Goal: Task Accomplishment & Management: Manage account settings

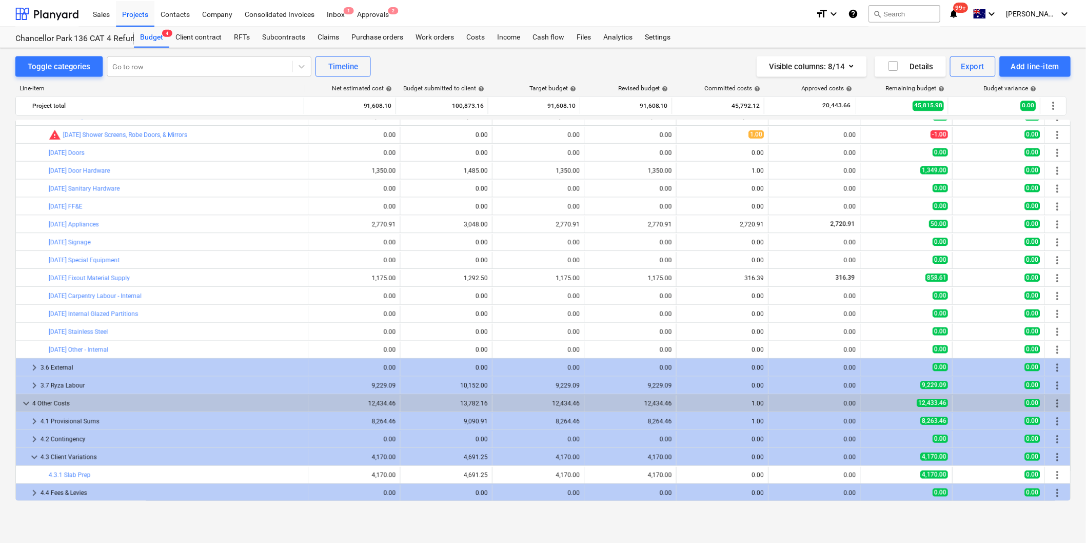
scroll to position [300, 0]
click at [130, 13] on div "Projects" at bounding box center [135, 12] width 38 height 26
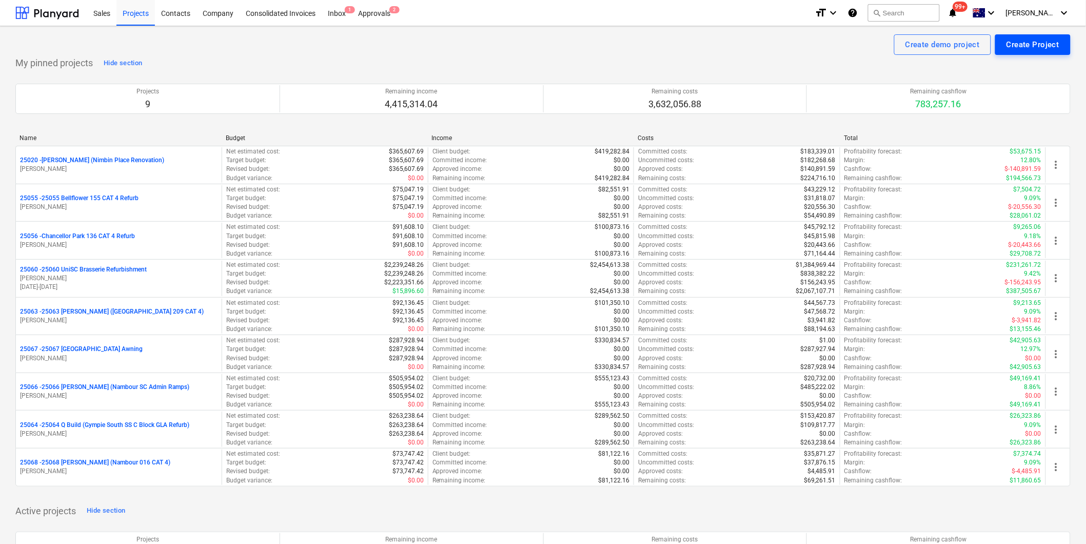
click at [1046, 39] on div "Create Project" at bounding box center [1033, 44] width 53 height 13
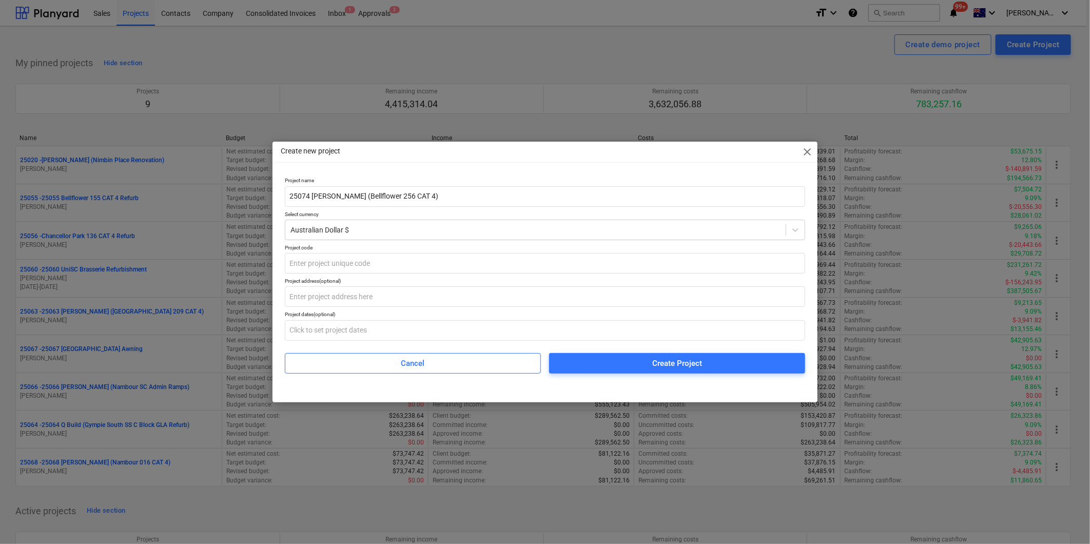
type input "25074 [PERSON_NAME] (Bellflower 256 CAT 4)"
drag, startPoint x: 336, startPoint y: 264, endPoint x: 568, endPoint y: 292, distance: 234.1
click at [336, 264] on input "text" at bounding box center [545, 263] width 520 height 21
type input "25074"
click at [366, 305] on input "text" at bounding box center [545, 296] width 520 height 21
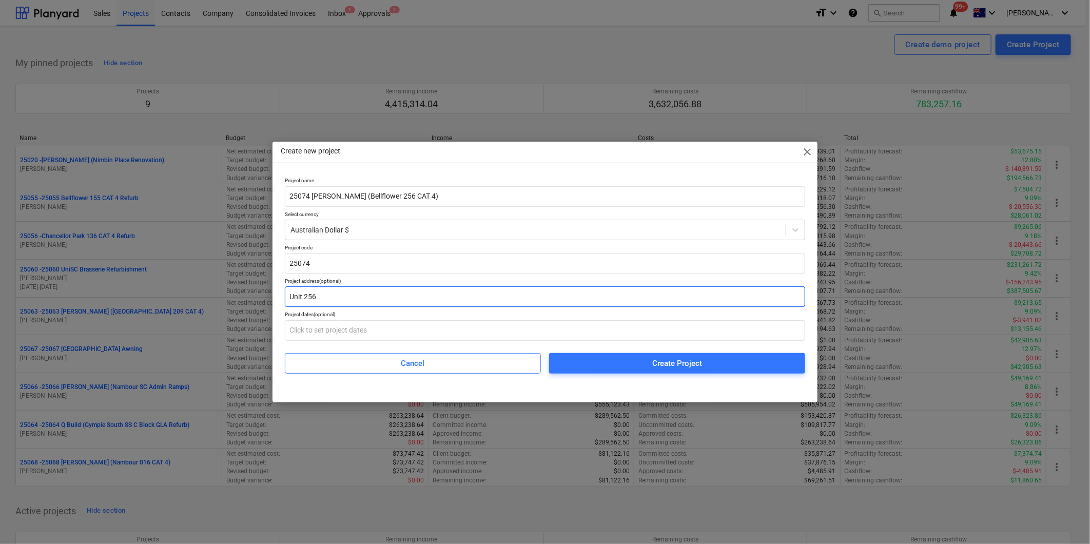
click at [334, 302] on input "Unit 256" at bounding box center [545, 296] width 520 height 21
click at [334, 300] on input "Unit 256" at bounding box center [545, 296] width 520 height 21
paste input "Bellflower Retirement Resort"
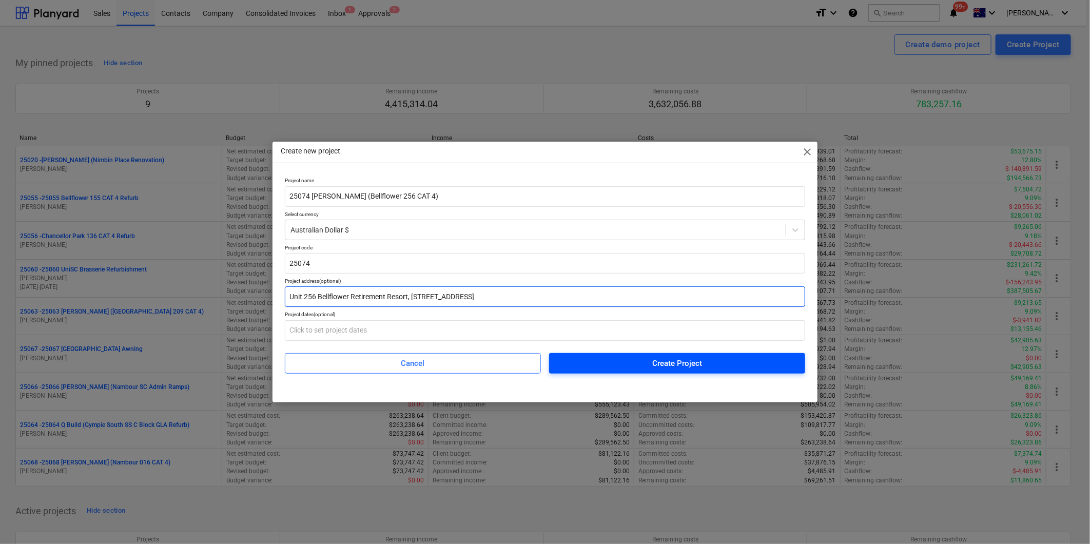
type input "Unit 256 Bellflower Retirement Resort, [STREET_ADDRESS]"
click at [657, 368] on div "Create Project" at bounding box center [677, 363] width 50 height 13
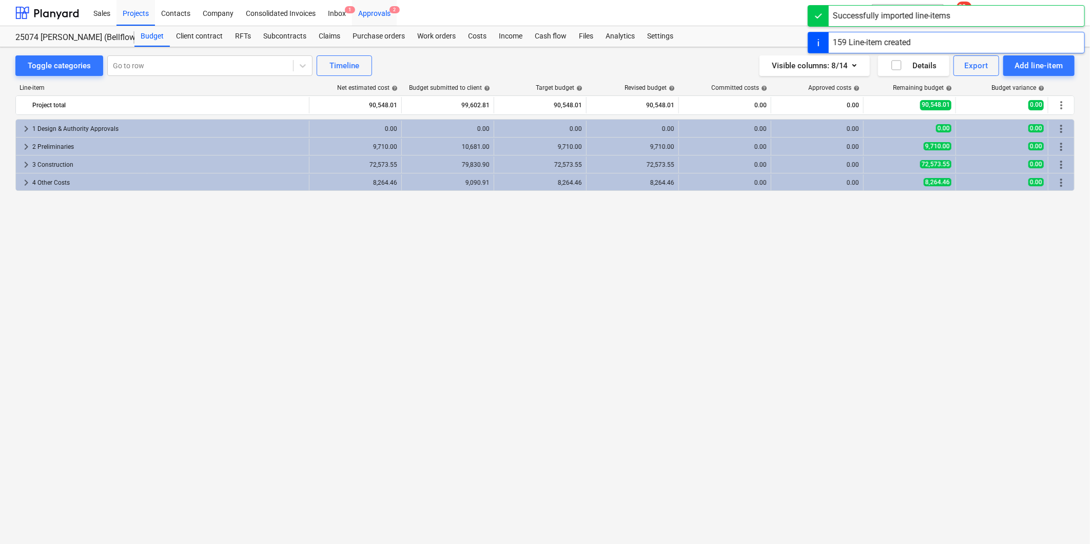
click at [369, 13] on div "Approvals 2" at bounding box center [374, 12] width 45 height 26
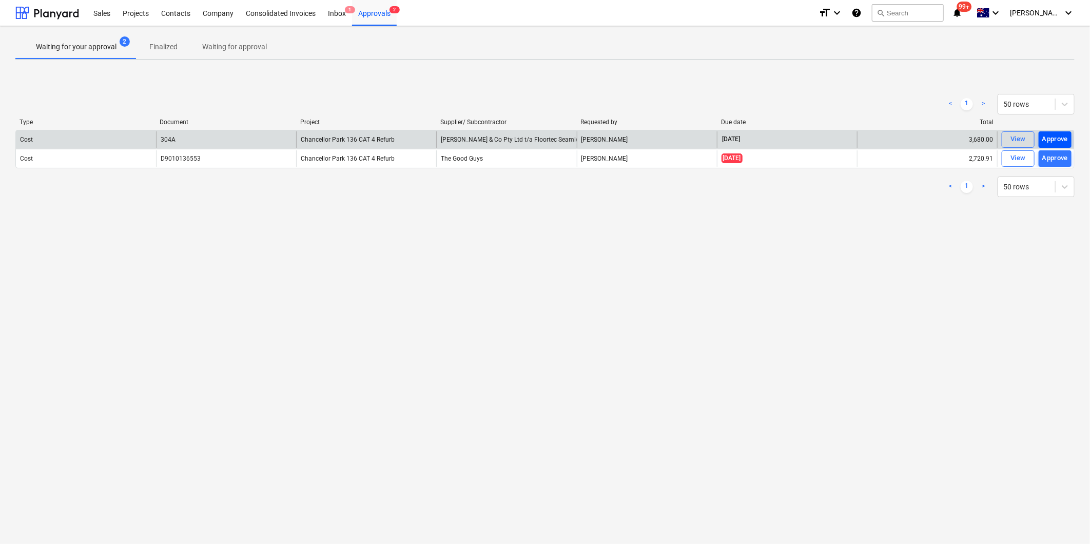
click at [1055, 138] on div "Approve" at bounding box center [1055, 139] width 26 height 12
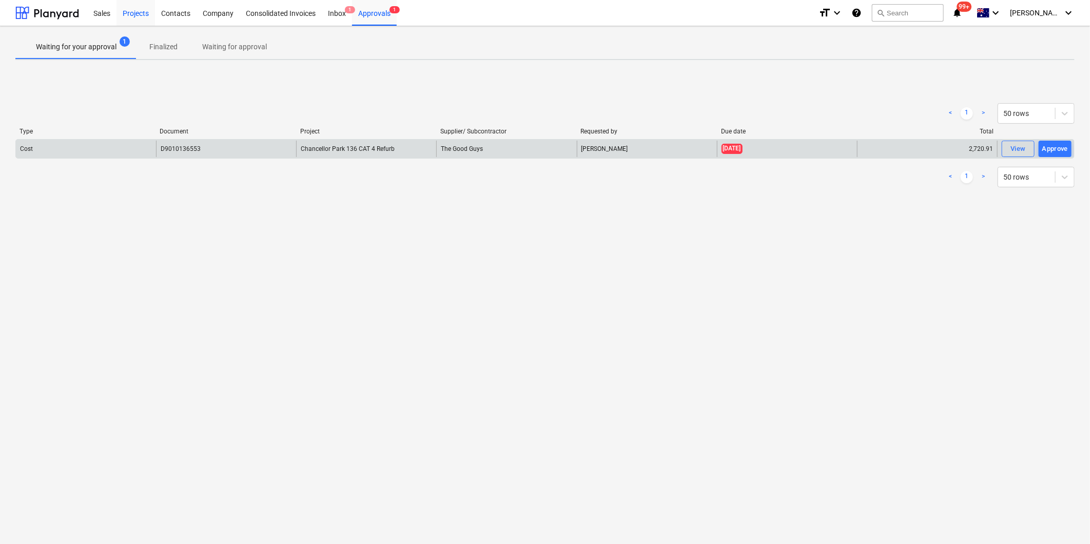
click at [137, 14] on div "Projects" at bounding box center [135, 12] width 38 height 26
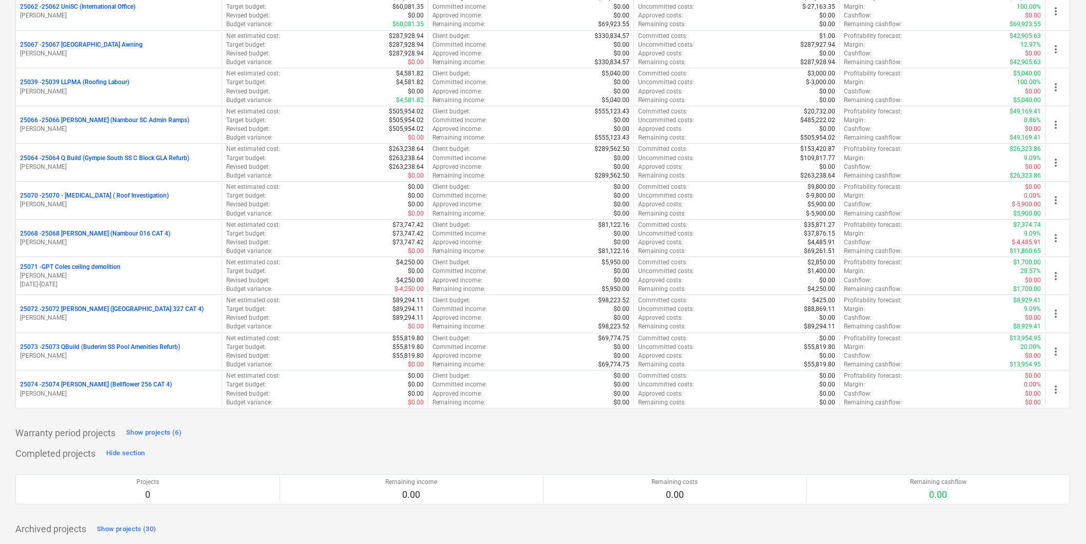
scroll to position [2609, 0]
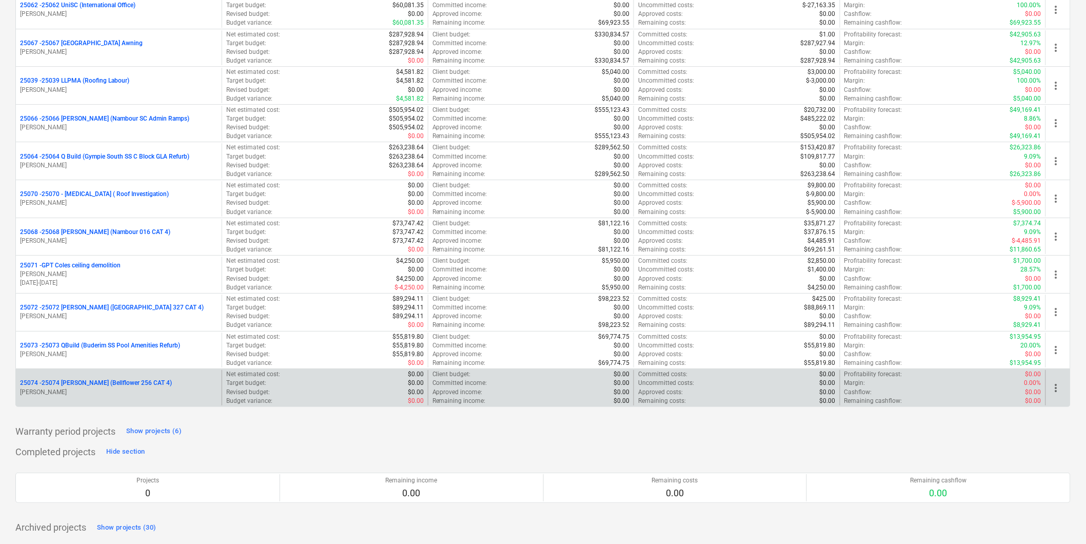
click at [1061, 388] on span "more_vert" at bounding box center [1056, 388] width 12 height 12
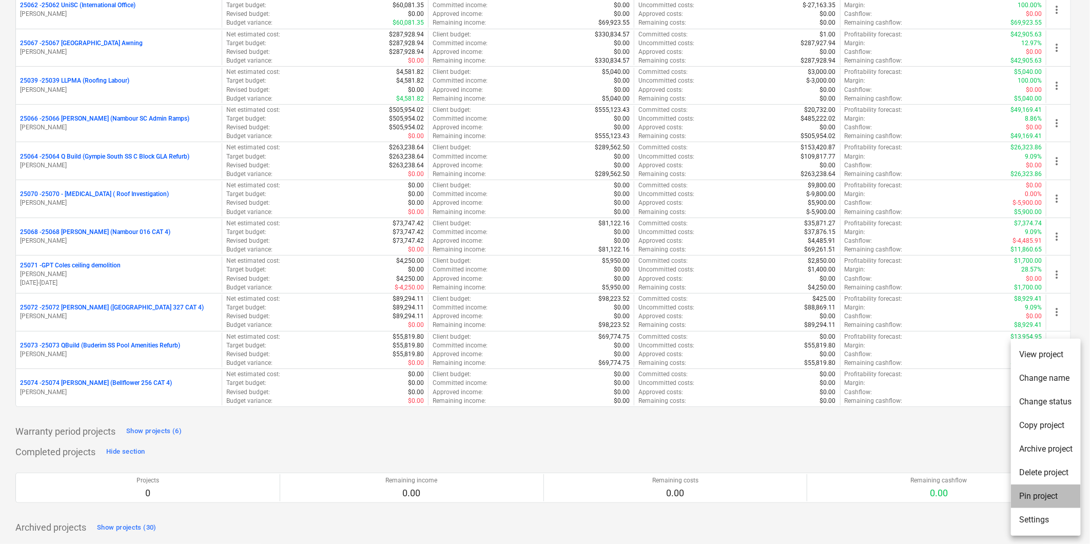
click at [1039, 494] on li "Pin project" at bounding box center [1046, 496] width 70 height 24
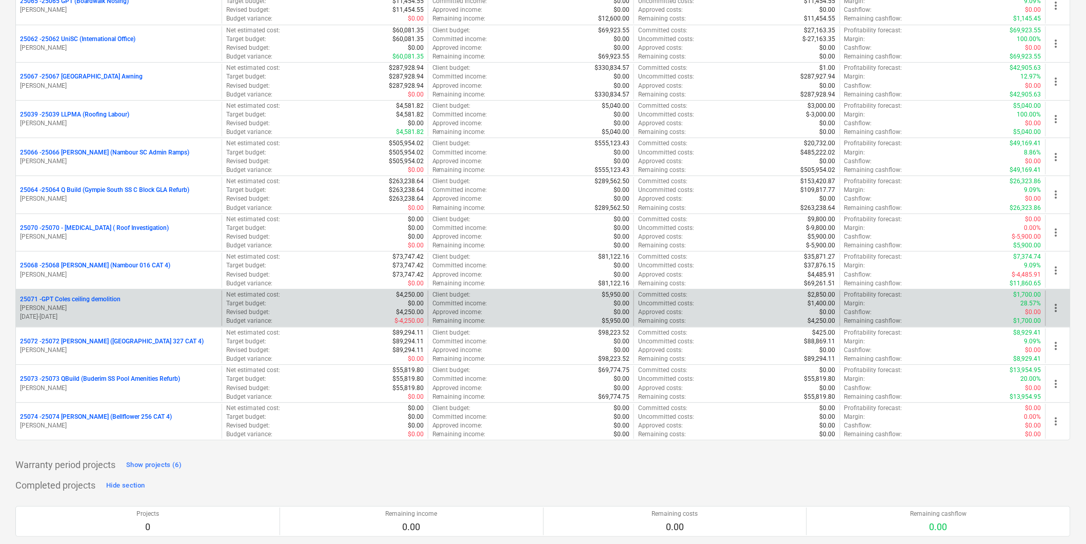
scroll to position [2589, 0]
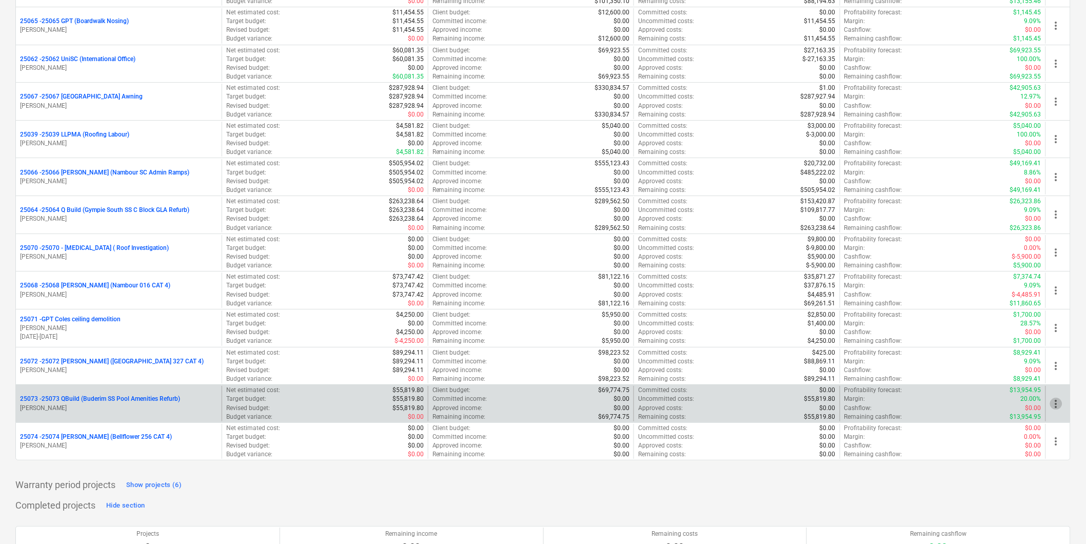
click at [1055, 405] on span "more_vert" at bounding box center [1056, 404] width 12 height 12
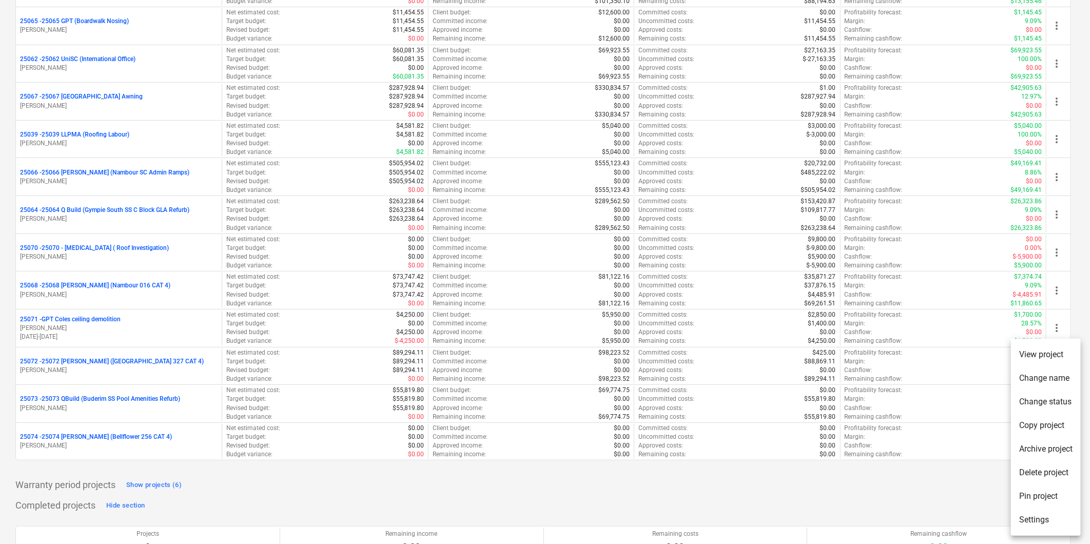
click at [1042, 495] on iframe "Chat Widget" at bounding box center [1063, 519] width 51 height 49
click at [1029, 496] on li "Pin project" at bounding box center [1046, 496] width 70 height 24
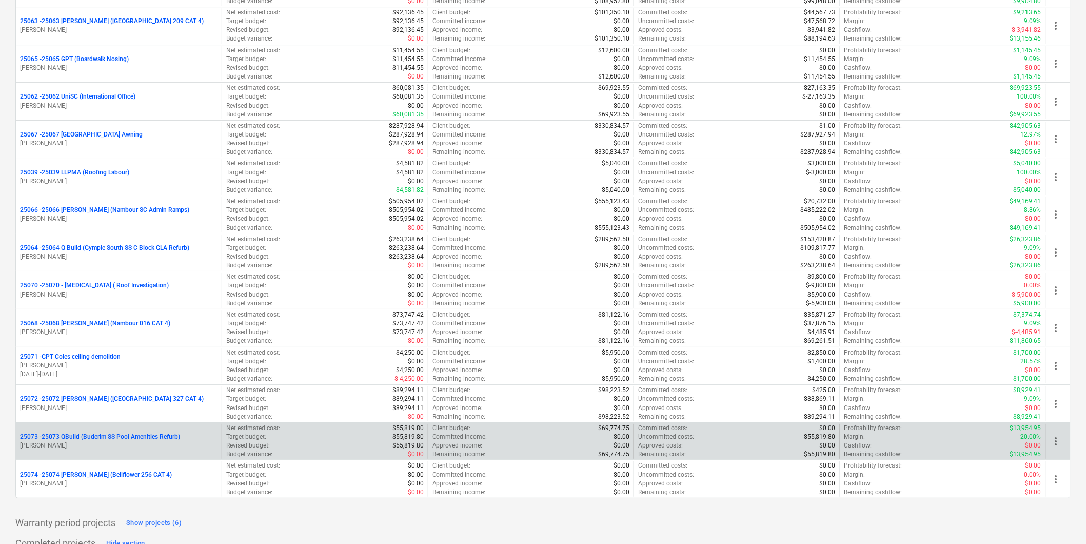
scroll to position [2627, 0]
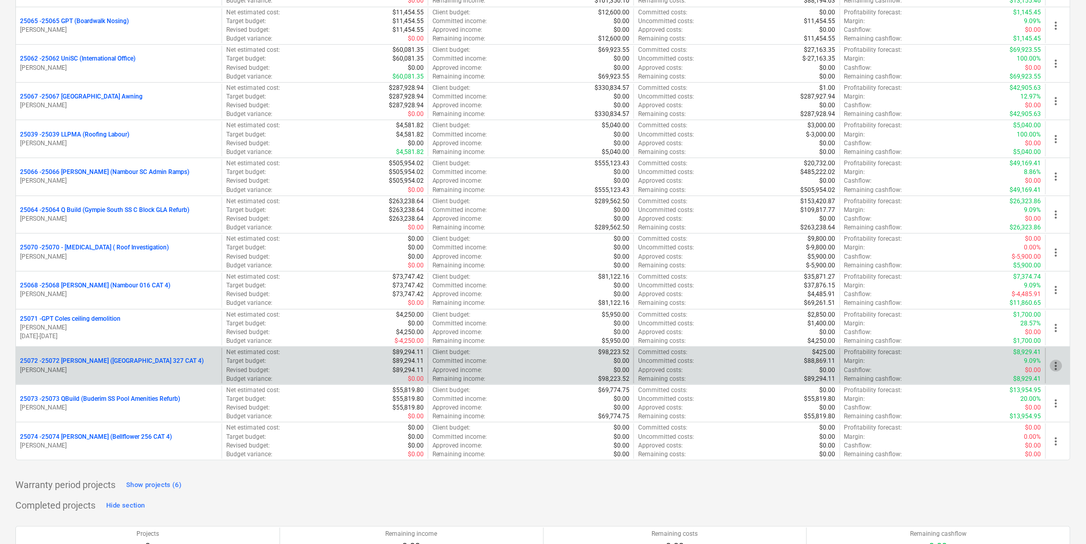
click at [1057, 371] on span "more_vert" at bounding box center [1056, 366] width 12 height 12
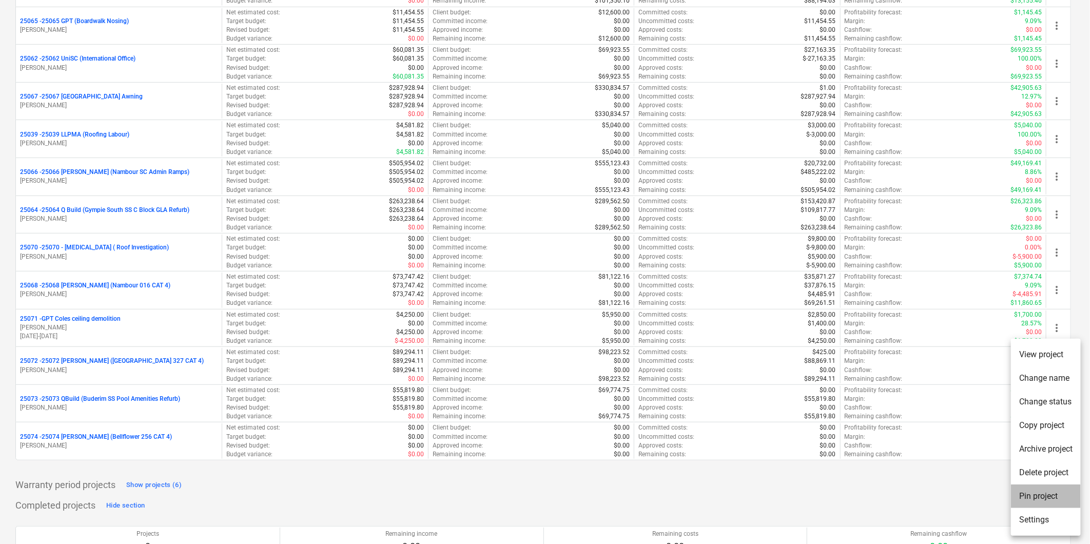
click at [1029, 498] on li "Pin project" at bounding box center [1046, 496] width 70 height 24
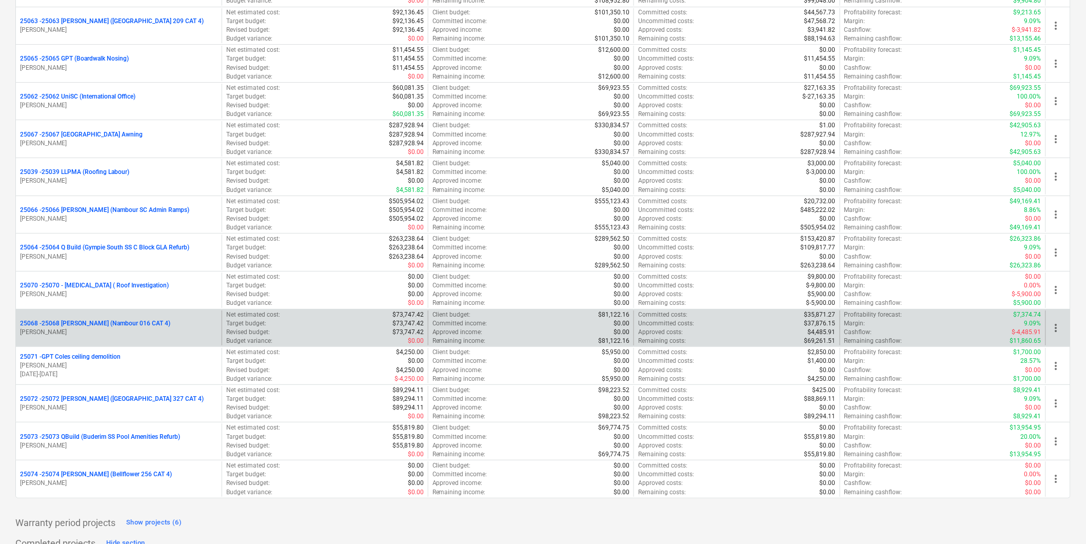
scroll to position [2664, 0]
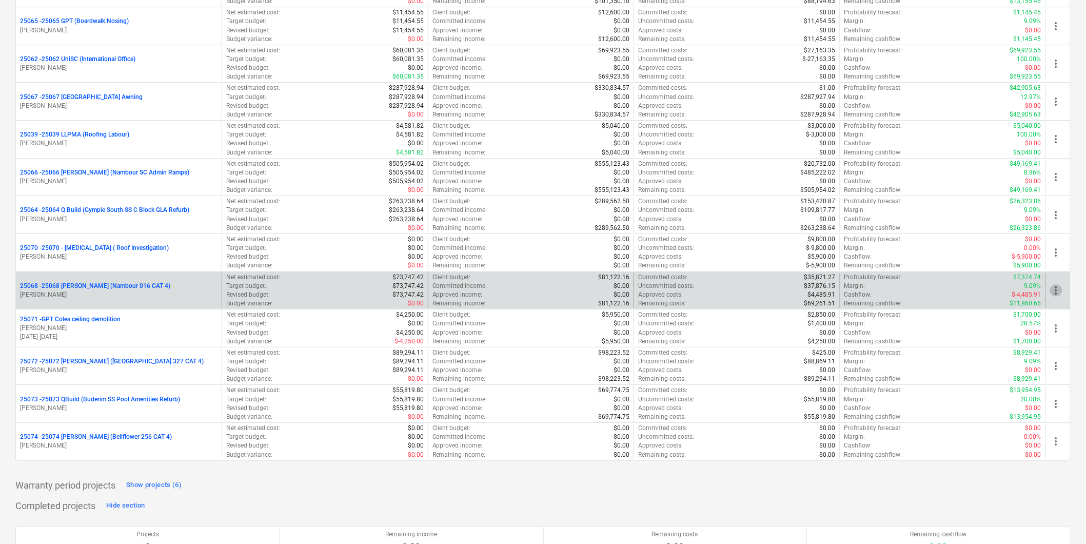
click at [1057, 291] on span "more_vert" at bounding box center [1056, 290] width 12 height 12
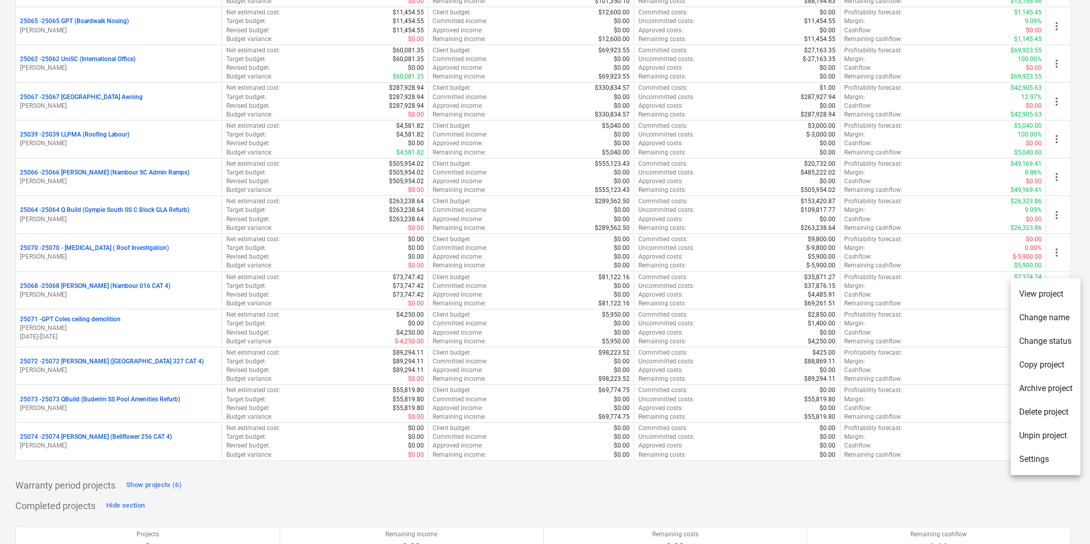
click at [283, 165] on div at bounding box center [545, 272] width 1090 height 544
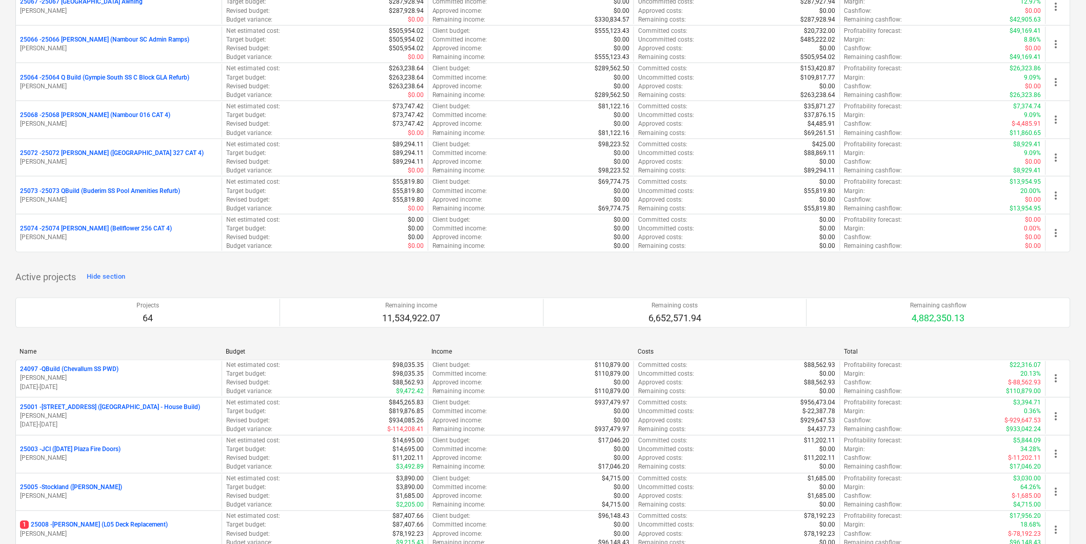
scroll to position [327, 0]
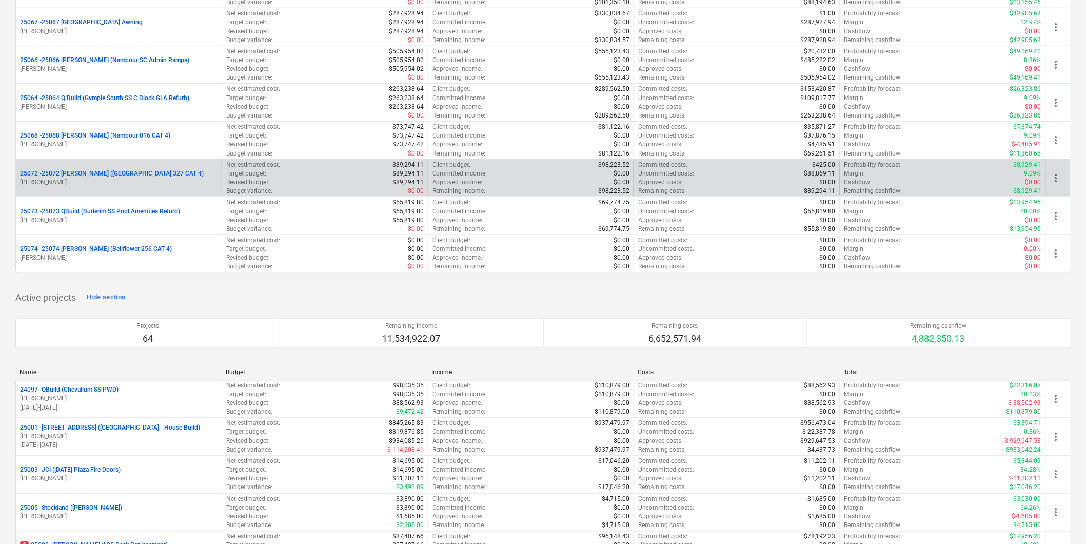
click at [108, 177] on p "25072 - 25072 [PERSON_NAME] ([GEOGRAPHIC_DATA] 327 CAT 4)" at bounding box center [112, 173] width 184 height 9
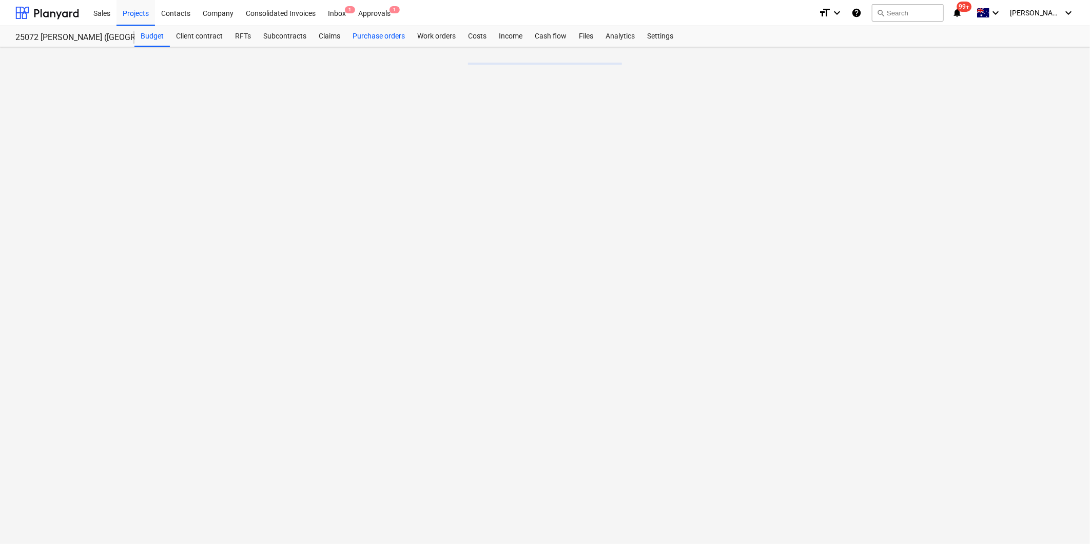
click at [386, 37] on div "Purchase orders" at bounding box center [378, 36] width 65 height 21
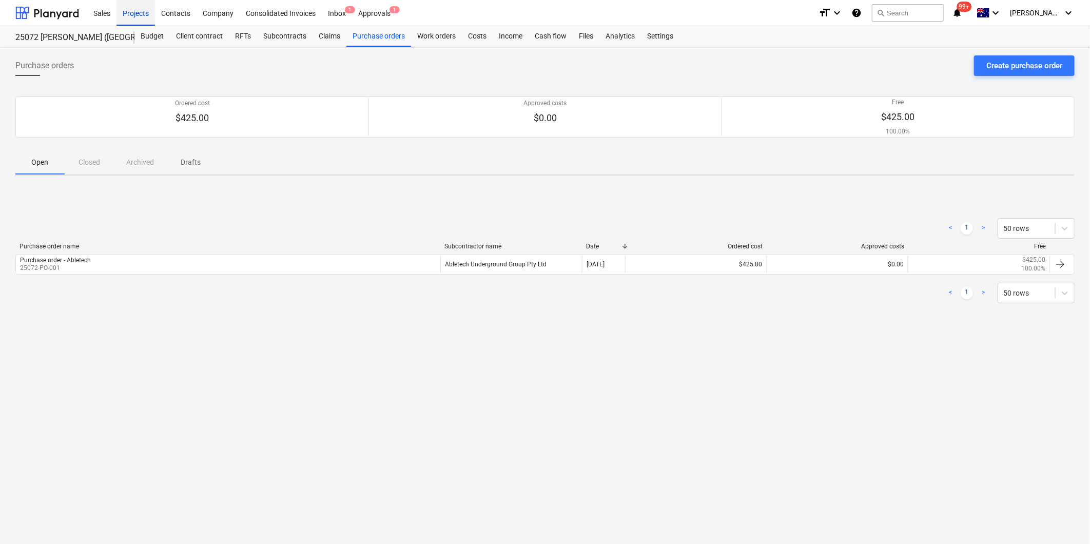
click at [132, 12] on div "Projects" at bounding box center [135, 12] width 38 height 26
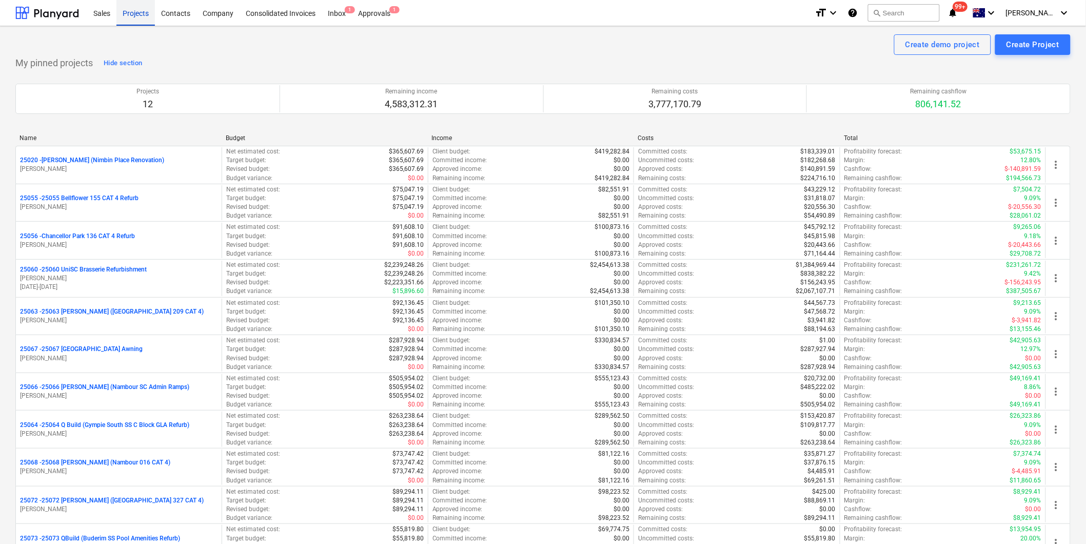
click at [132, 12] on div "Projects" at bounding box center [135, 12] width 38 height 26
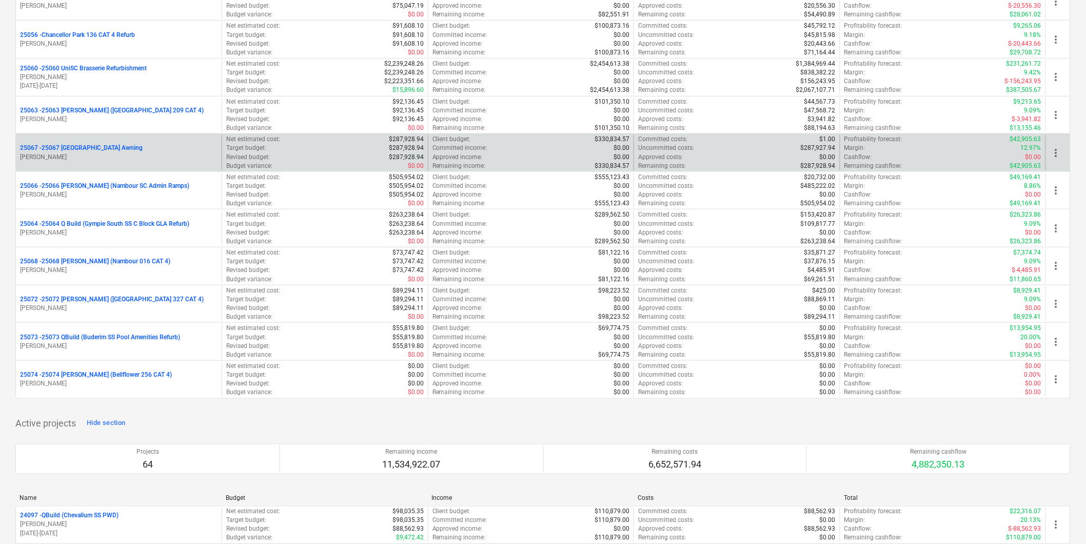
scroll to position [228, 0]
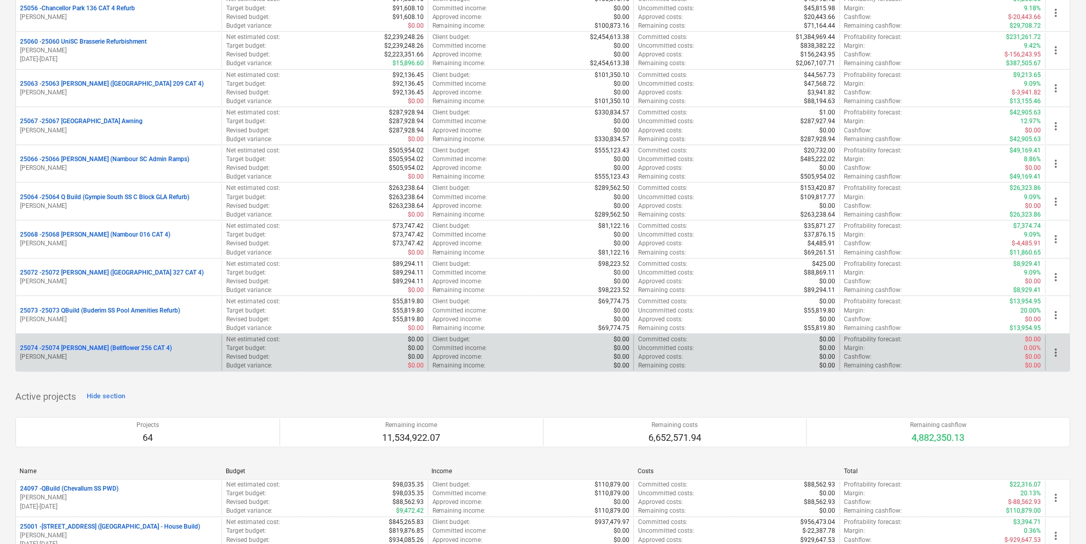
click at [108, 350] on p "25074 - 25074 [PERSON_NAME] (Bellflower 256 CAT 4)" at bounding box center [96, 348] width 152 height 9
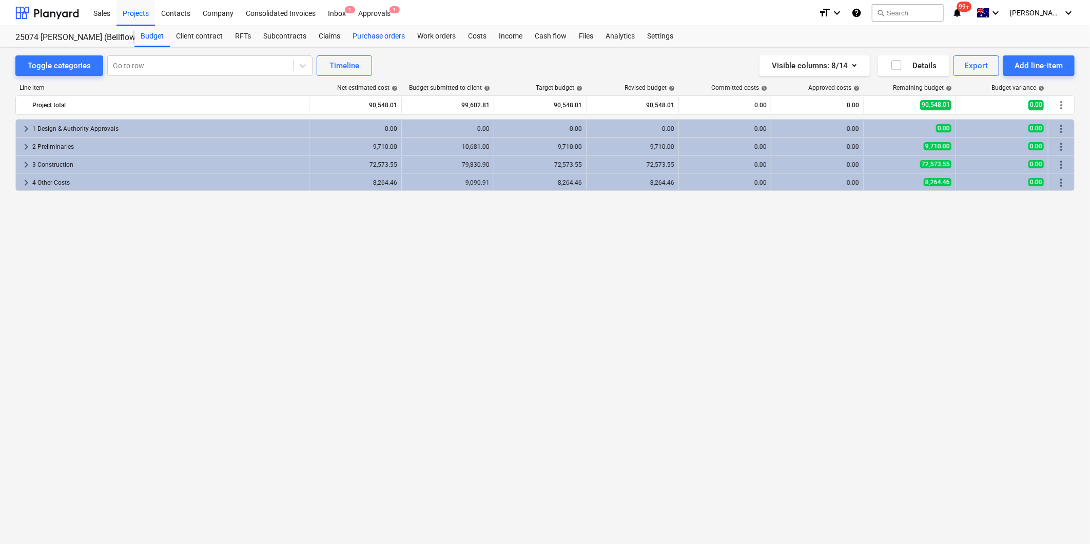
click at [371, 32] on div "Purchase orders" at bounding box center [378, 36] width 65 height 21
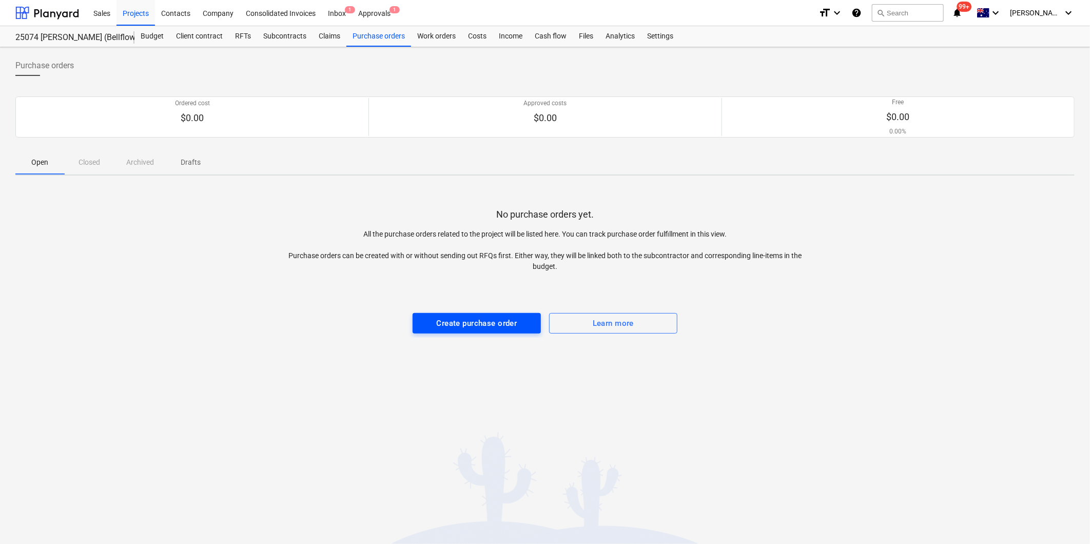
click at [487, 322] on div "Create purchase order" at bounding box center [477, 323] width 81 height 13
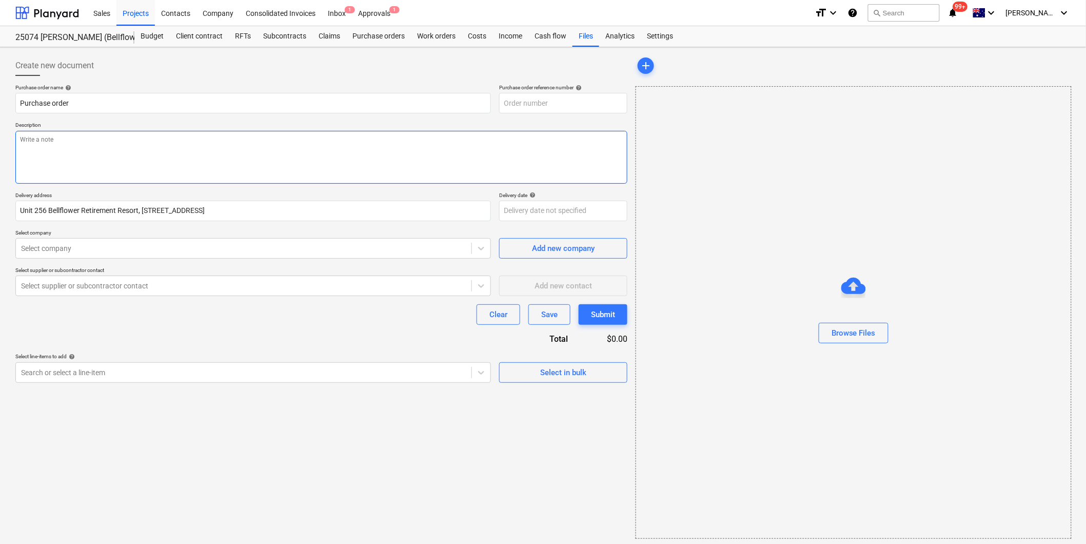
type textarea "x"
type input "25074-PO-001"
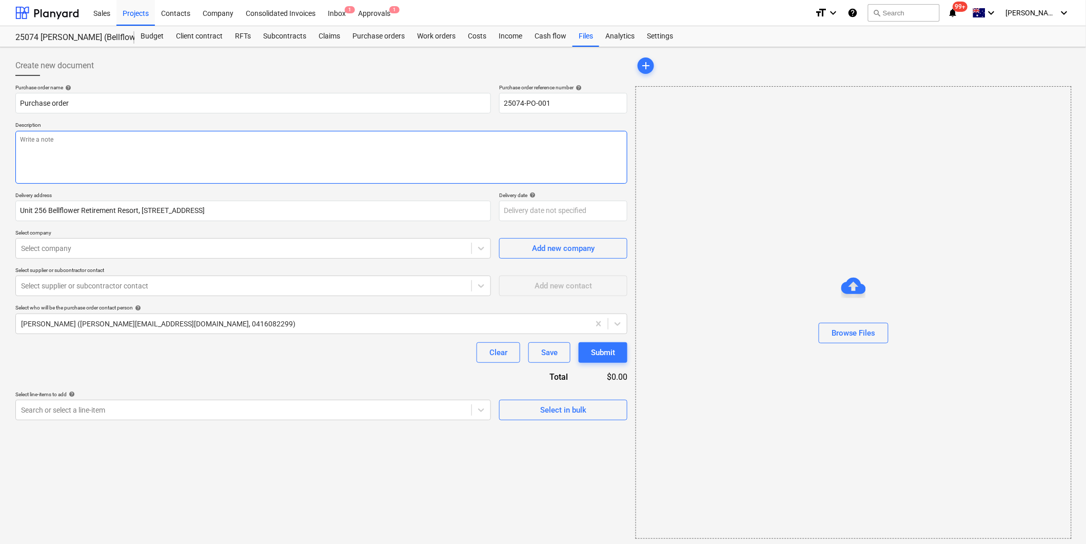
click at [228, 144] on textarea at bounding box center [321, 157] width 612 height 53
type textarea "x"
type textarea "P"
type textarea "x"
type textarea "Pa"
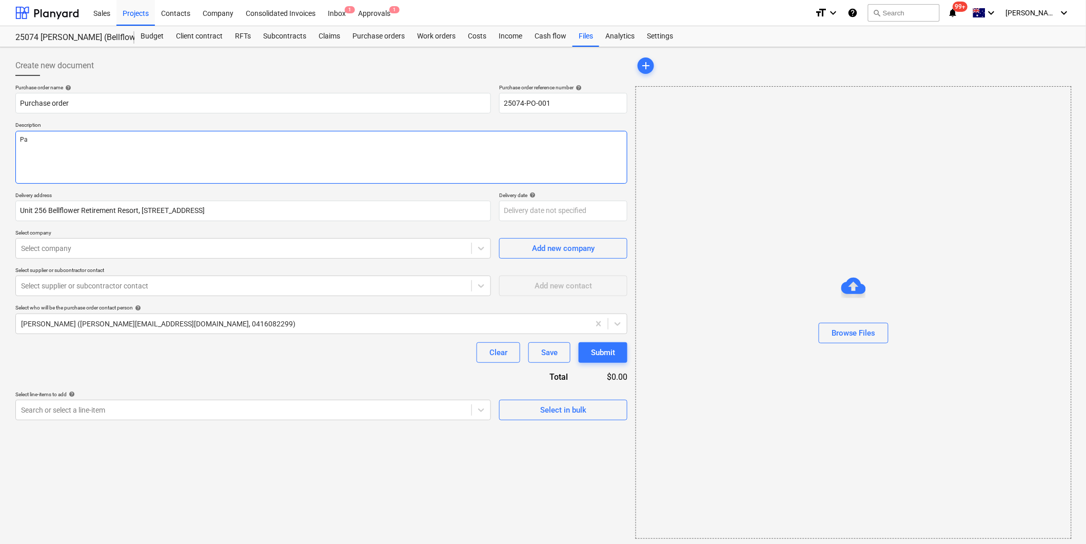
type textarea "x"
type textarea "Pay"
type textarea "x"
type textarea "Paym"
type textarea "x"
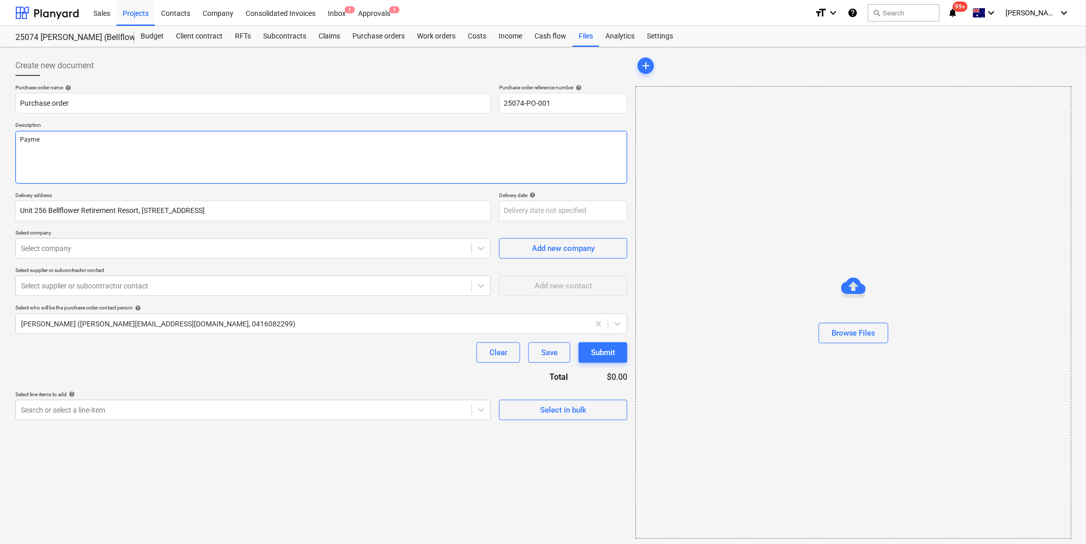
type textarea "Paymen"
type textarea "x"
type textarea "Payment"
type textarea "x"
type textarea "Payment T"
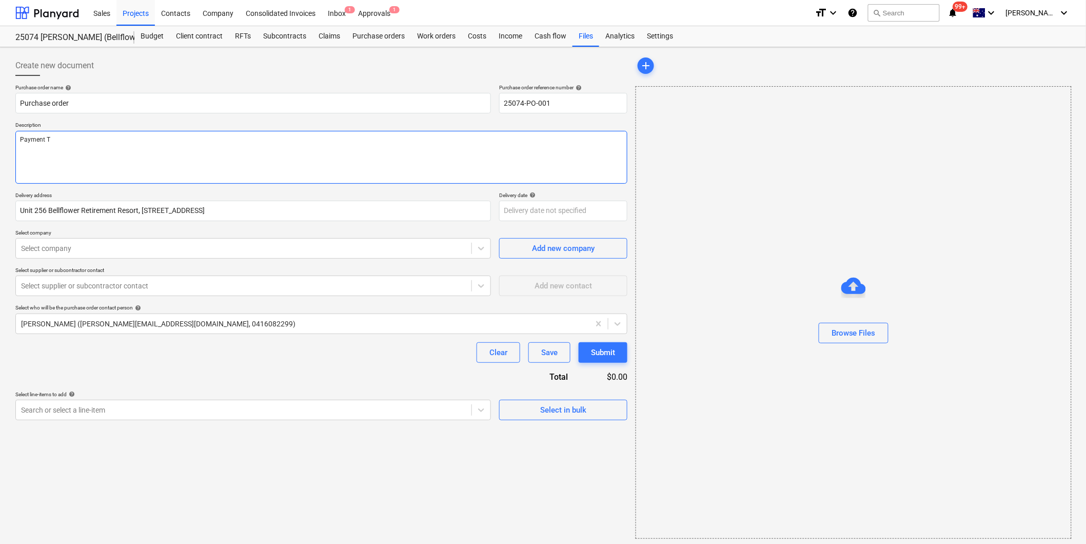
type textarea "x"
type textarea "Payment Te"
type textarea "x"
type textarea "Payment Ter"
type textarea "x"
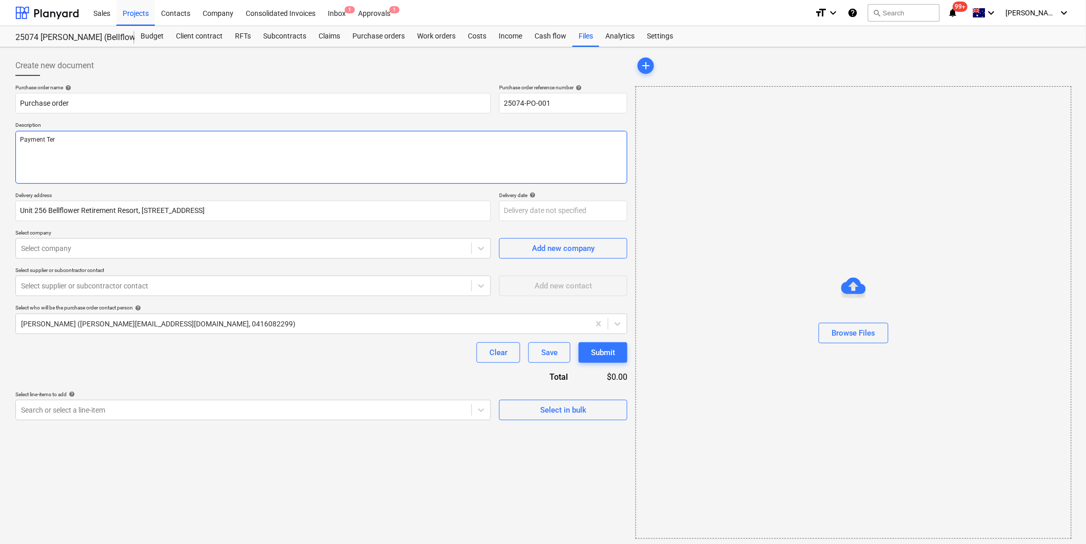
type textarea "Payment Term"
type textarea "x"
type textarea "Payment Terms"
type textarea "x"
type textarea "Payment Terms:"
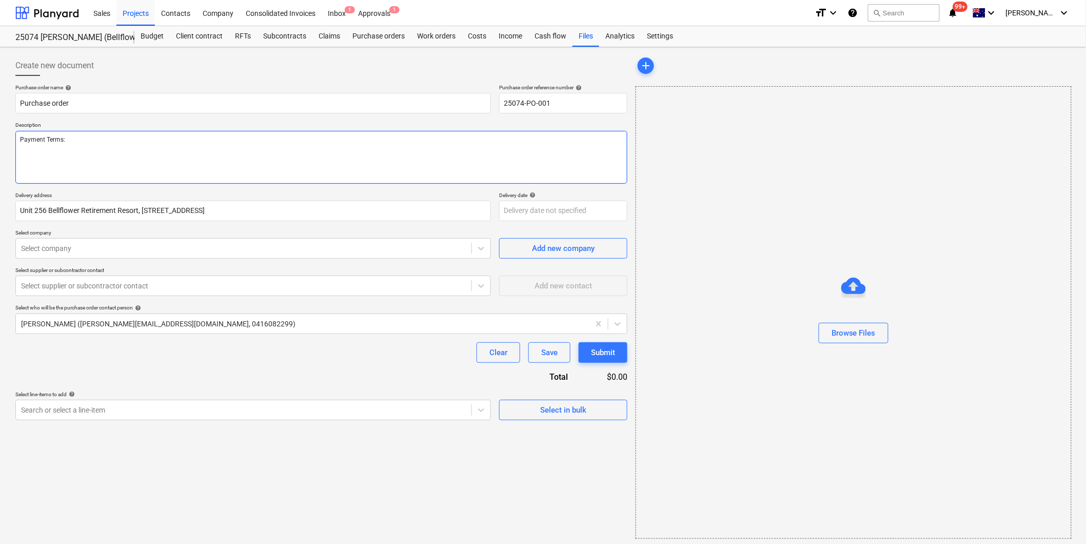
type textarea "x"
type textarea "Payment Terms: 1"
type textarea "x"
type textarea "Payment Terms: 14"
type textarea "x"
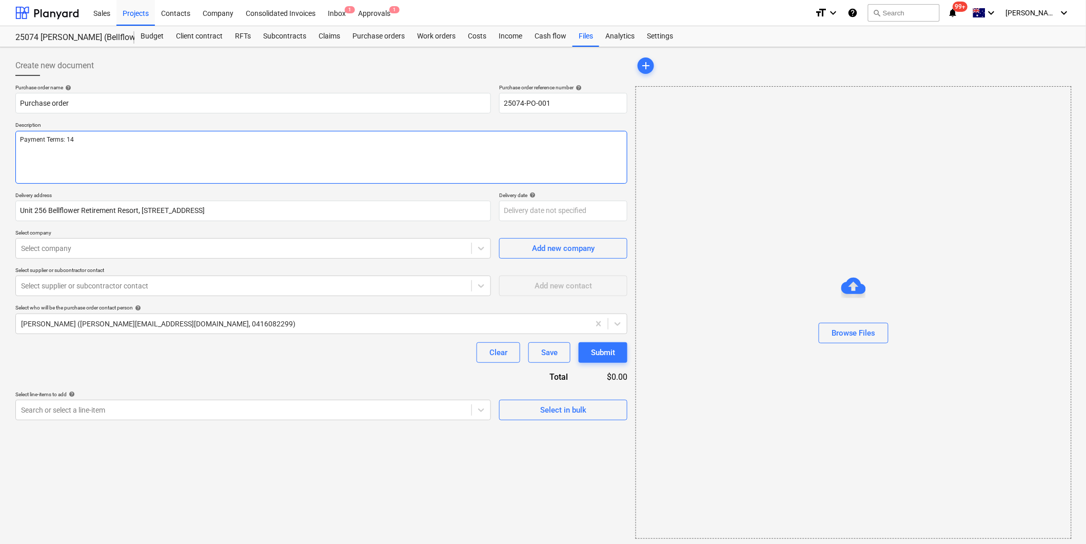
type textarea "Payment Terms: 14 d"
type textarea "x"
type textarea "Payment Terms: 14 da"
type textarea "x"
type textarea "Payment Terms: 14 day"
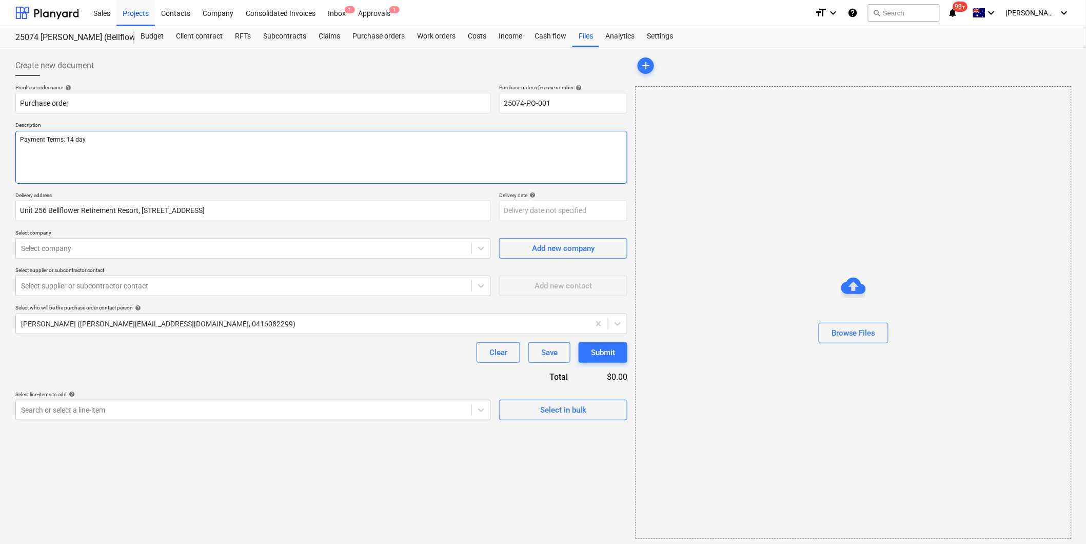
type textarea "x"
type textarea "Payment Terms: 14 days"
type textarea "x"
click at [111, 253] on div at bounding box center [243, 248] width 445 height 10
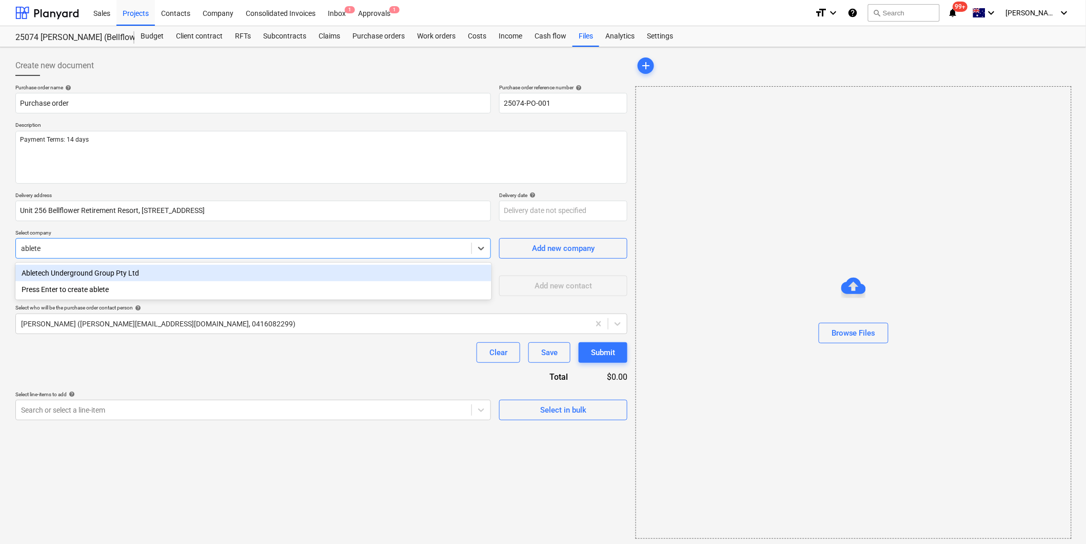
type input "abletec"
click at [116, 269] on div "Abletech Underground Group Pty Ltd" at bounding box center [253, 273] width 476 height 16
type textarea "x"
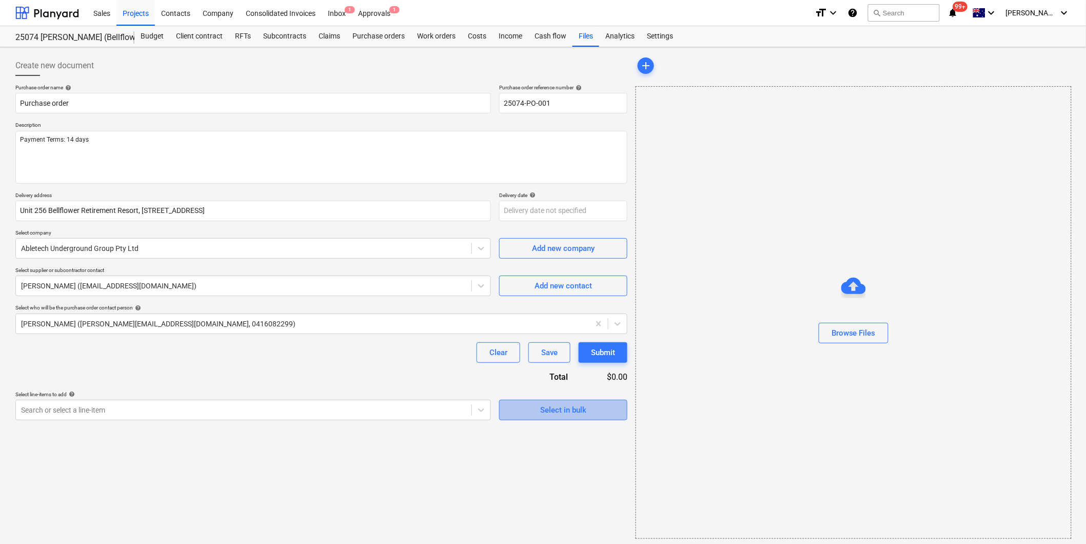
click at [570, 411] on div "Select in bulk" at bounding box center [563, 409] width 46 height 13
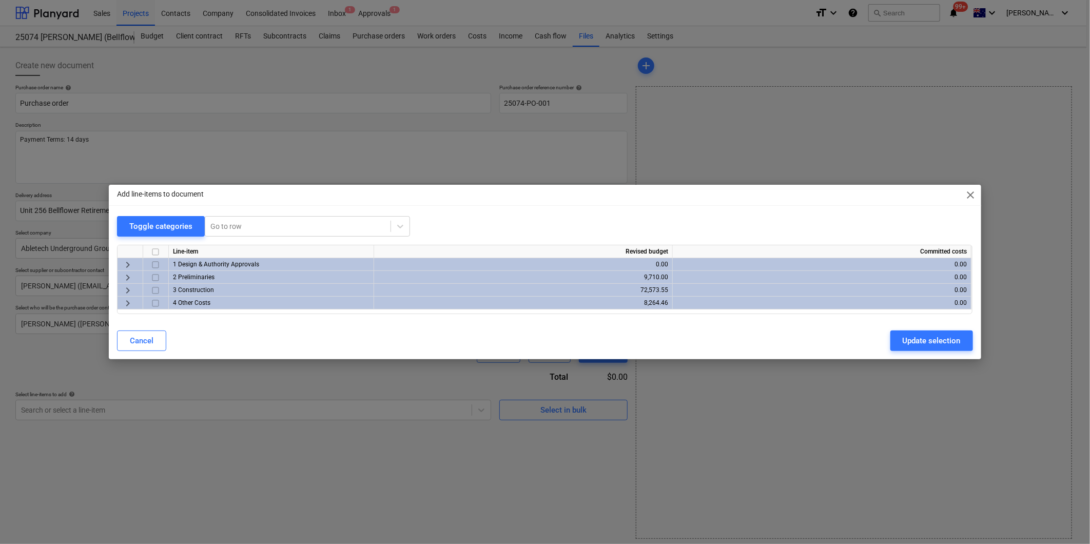
click at [130, 278] on span "keyboard_arrow_right" at bounding box center [128, 277] width 12 height 12
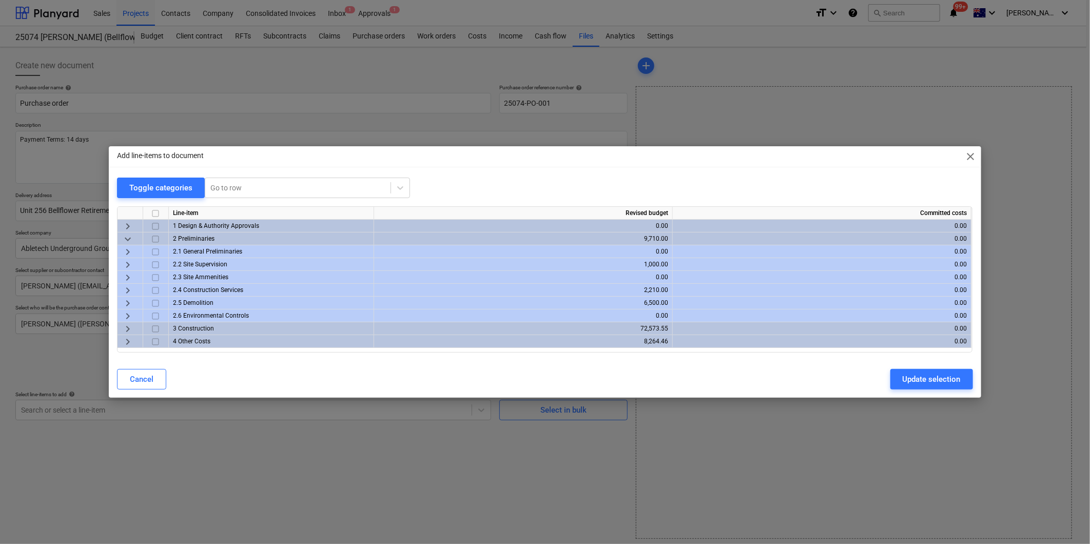
click at [128, 250] on span "keyboard_arrow_right" at bounding box center [128, 252] width 12 height 12
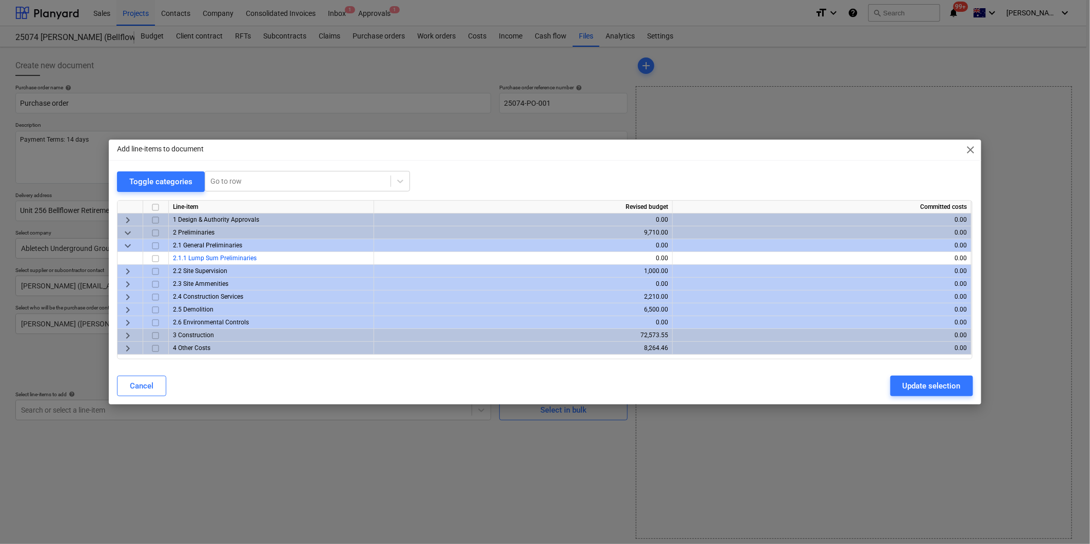
click at [130, 295] on span "keyboard_arrow_right" at bounding box center [128, 297] width 12 height 12
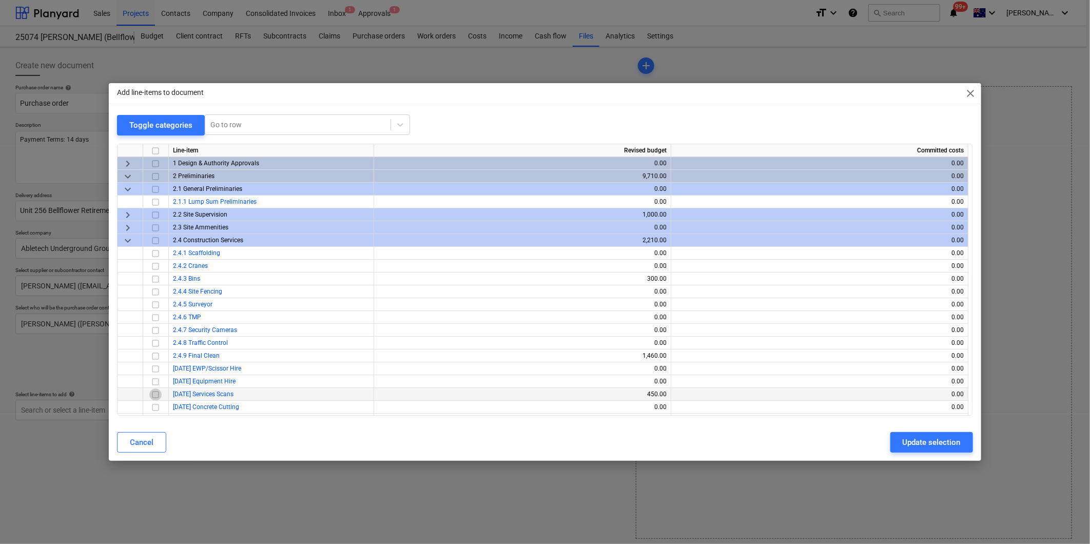
click at [158, 394] on input "checkbox" at bounding box center [155, 394] width 12 height 12
click at [914, 439] on div "Update selection" at bounding box center [932, 442] width 58 height 13
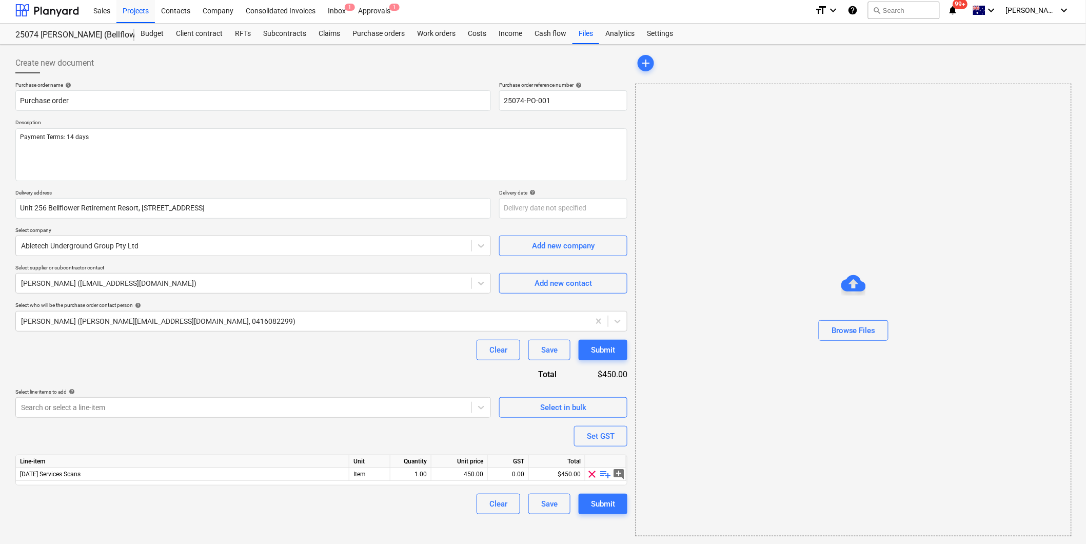
scroll to position [3, 0]
click at [604, 473] on span "playlist_add" at bounding box center [606, 473] width 12 height 12
type textarea "x"
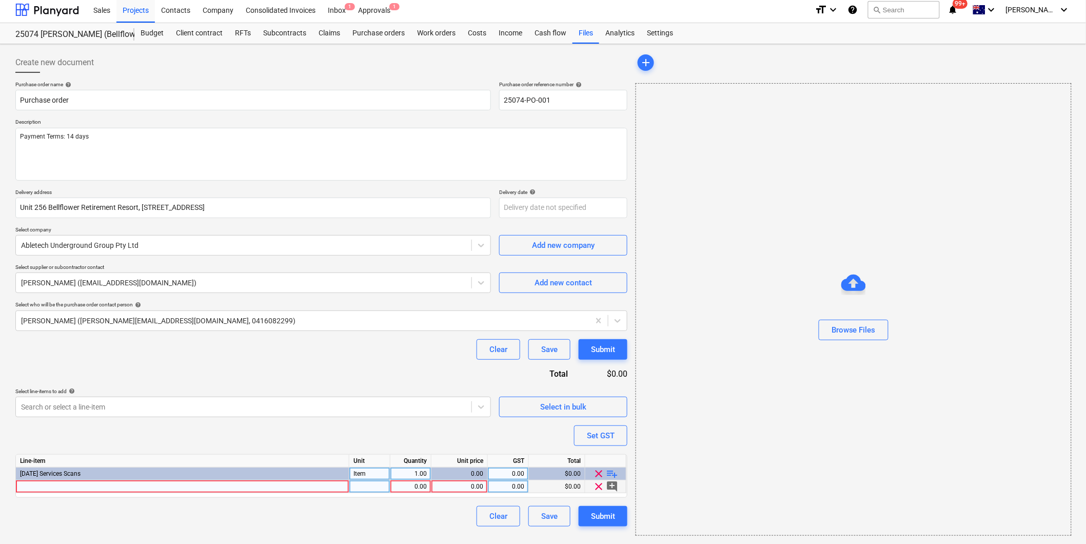
click at [53, 490] on div at bounding box center [183, 486] width 334 height 13
type input "Retirement unit scan and report"
type textarea "x"
click at [470, 486] on div "0.00" at bounding box center [460, 486] width 48 height 13
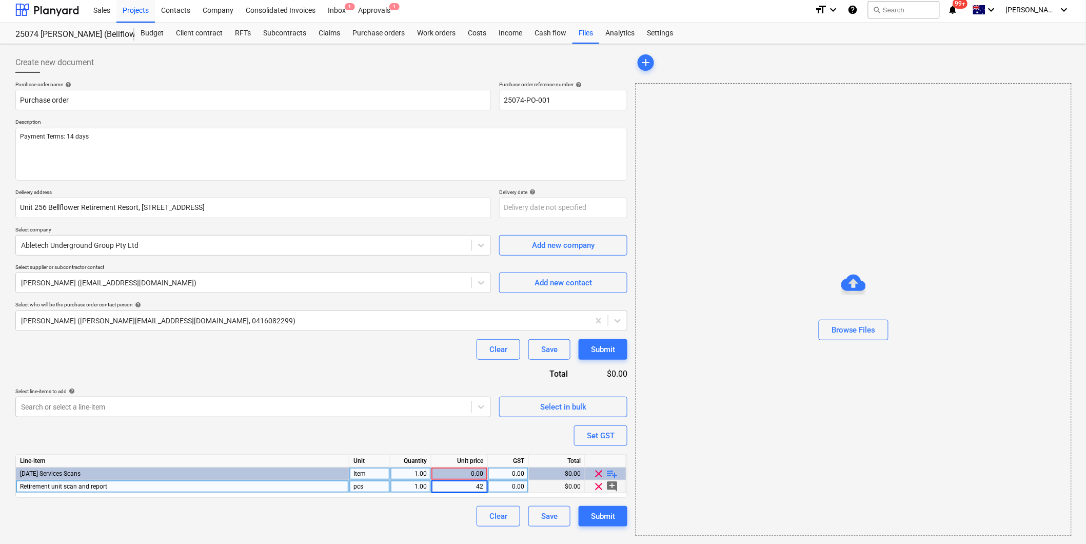
type input "425"
type textarea "x"
click at [512, 489] on div "0.00" at bounding box center [508, 486] width 32 height 13
type input "10"
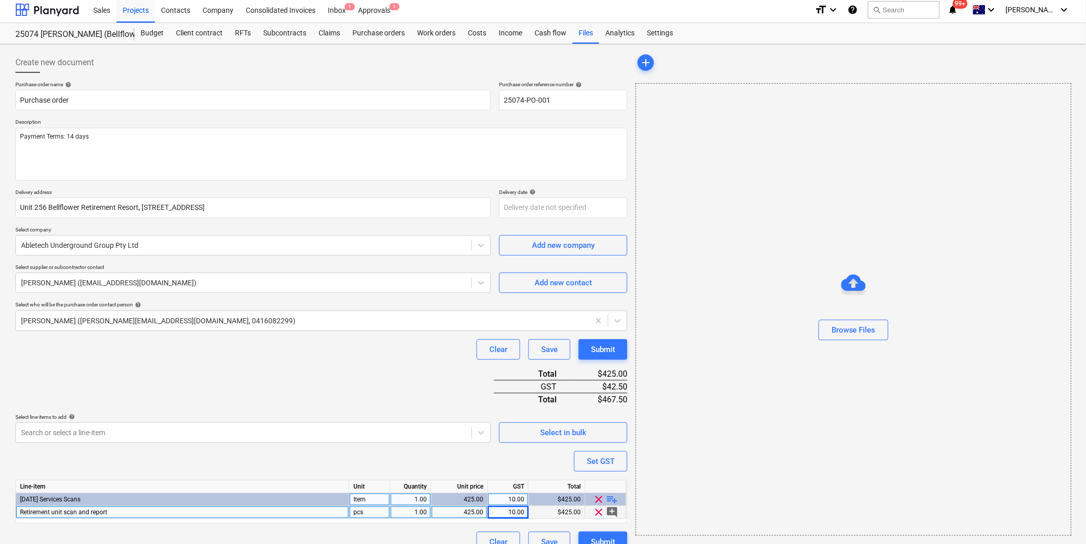
click at [461, 437] on div "Purchase order name help Purchase order Purchase order reference number help 25…" at bounding box center [321, 316] width 612 height 471
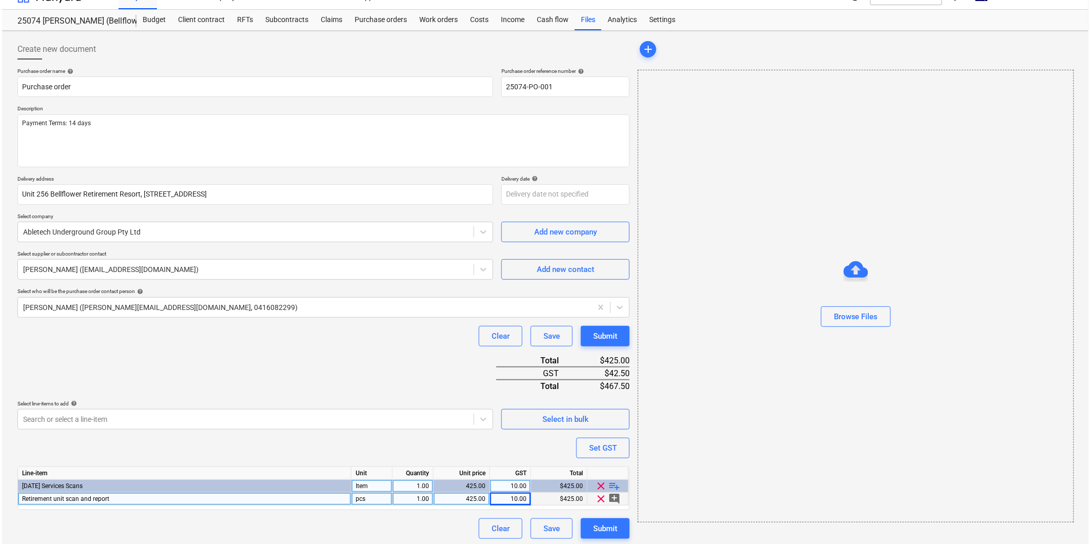
scroll to position [21, 0]
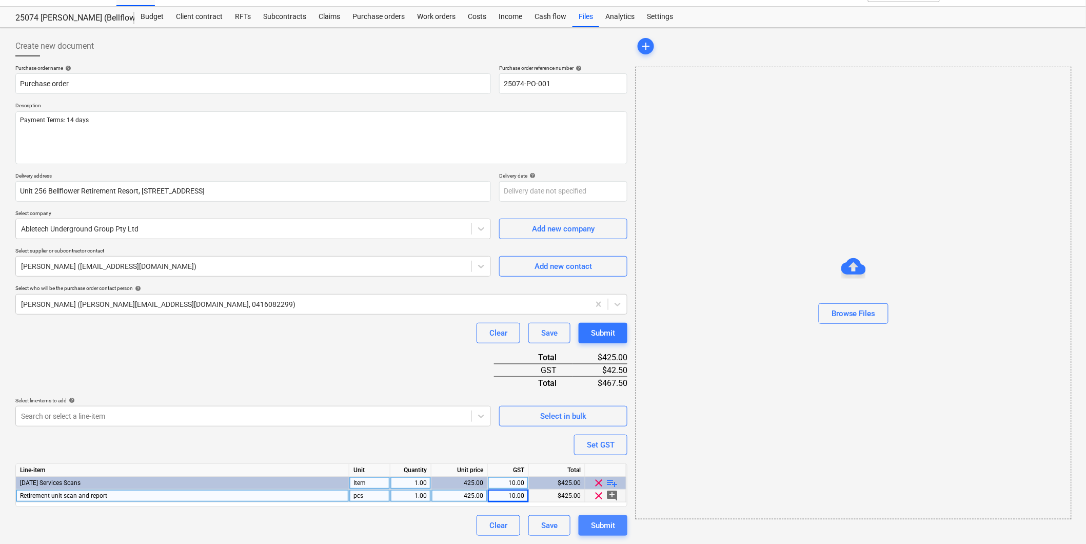
click at [609, 524] on div "Submit" at bounding box center [603, 525] width 24 height 13
type textarea "x"
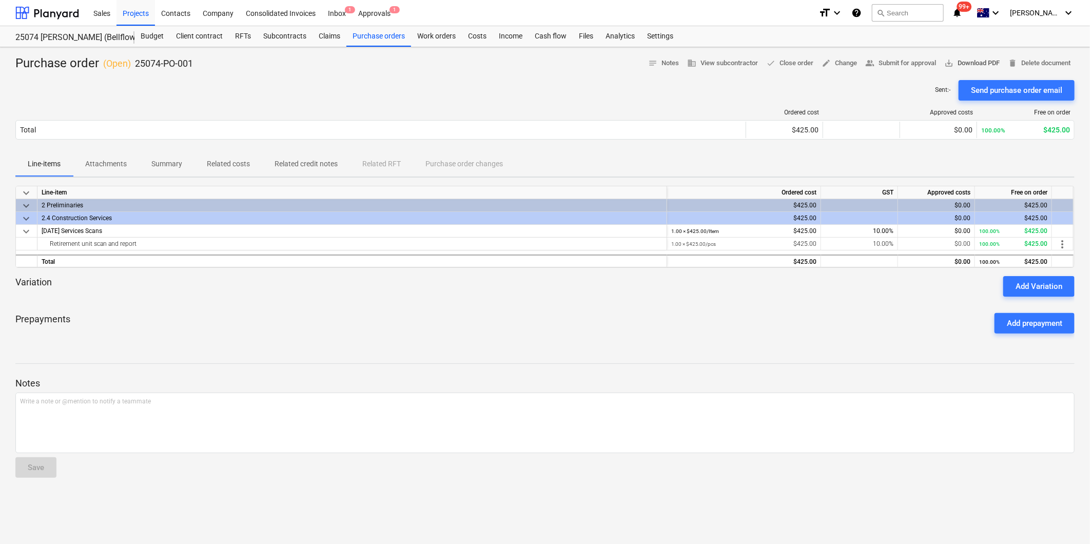
click at [977, 64] on span "save_alt Download PDF" at bounding box center [971, 63] width 55 height 12
